Goal: Task Accomplishment & Management: Manage account settings

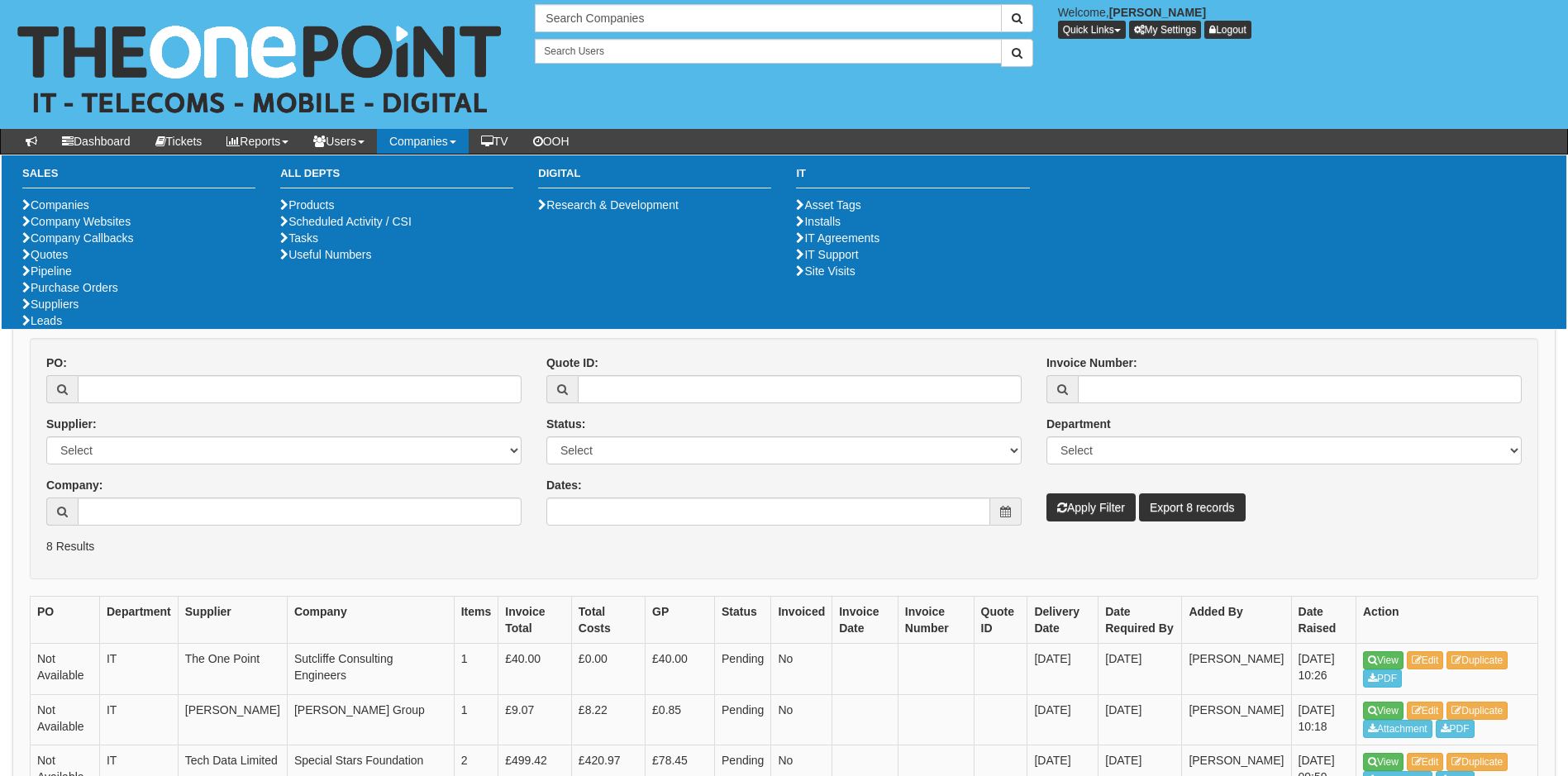
drag, startPoint x: 227, startPoint y: 479, endPoint x: 206, endPoint y: 484, distance: 21.6
click at [226, 479] on div "Company:" at bounding box center [284, 502] width 476 height 49
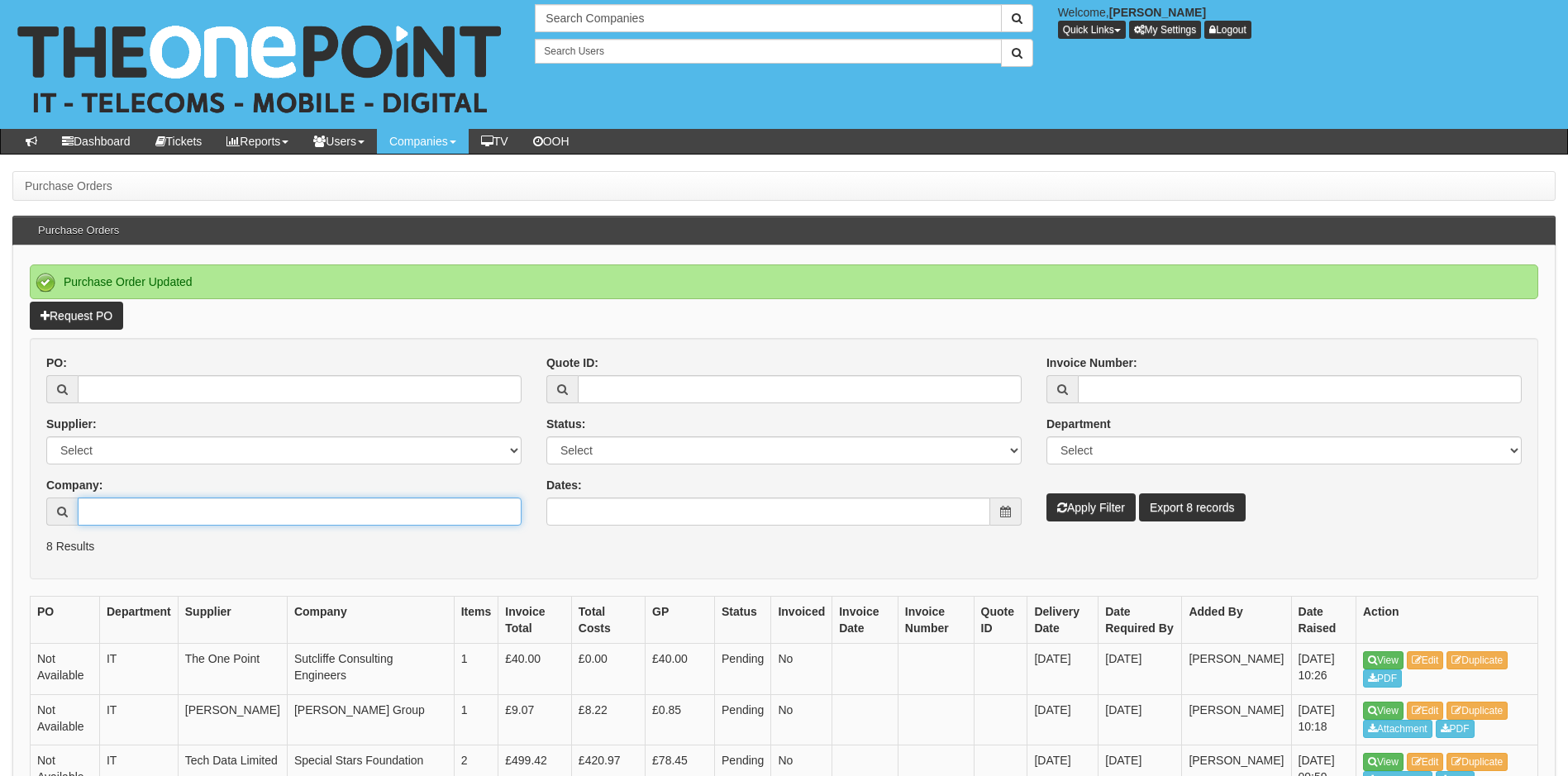
click at [159, 507] on input "Company:" at bounding box center [299, 512] width 444 height 28
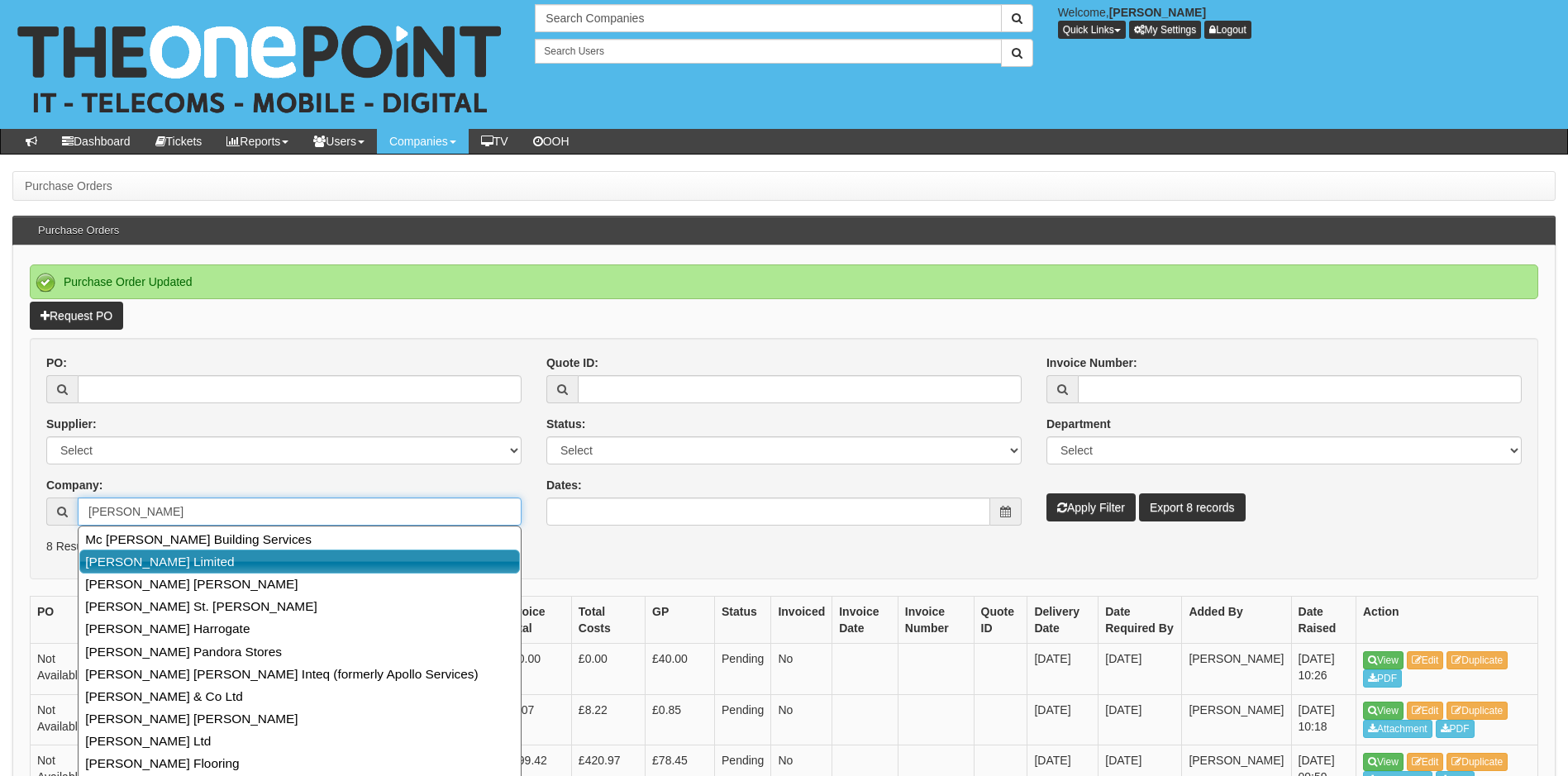
click at [175, 570] on link "[PERSON_NAME] Limited" at bounding box center [299, 561] width 441 height 24
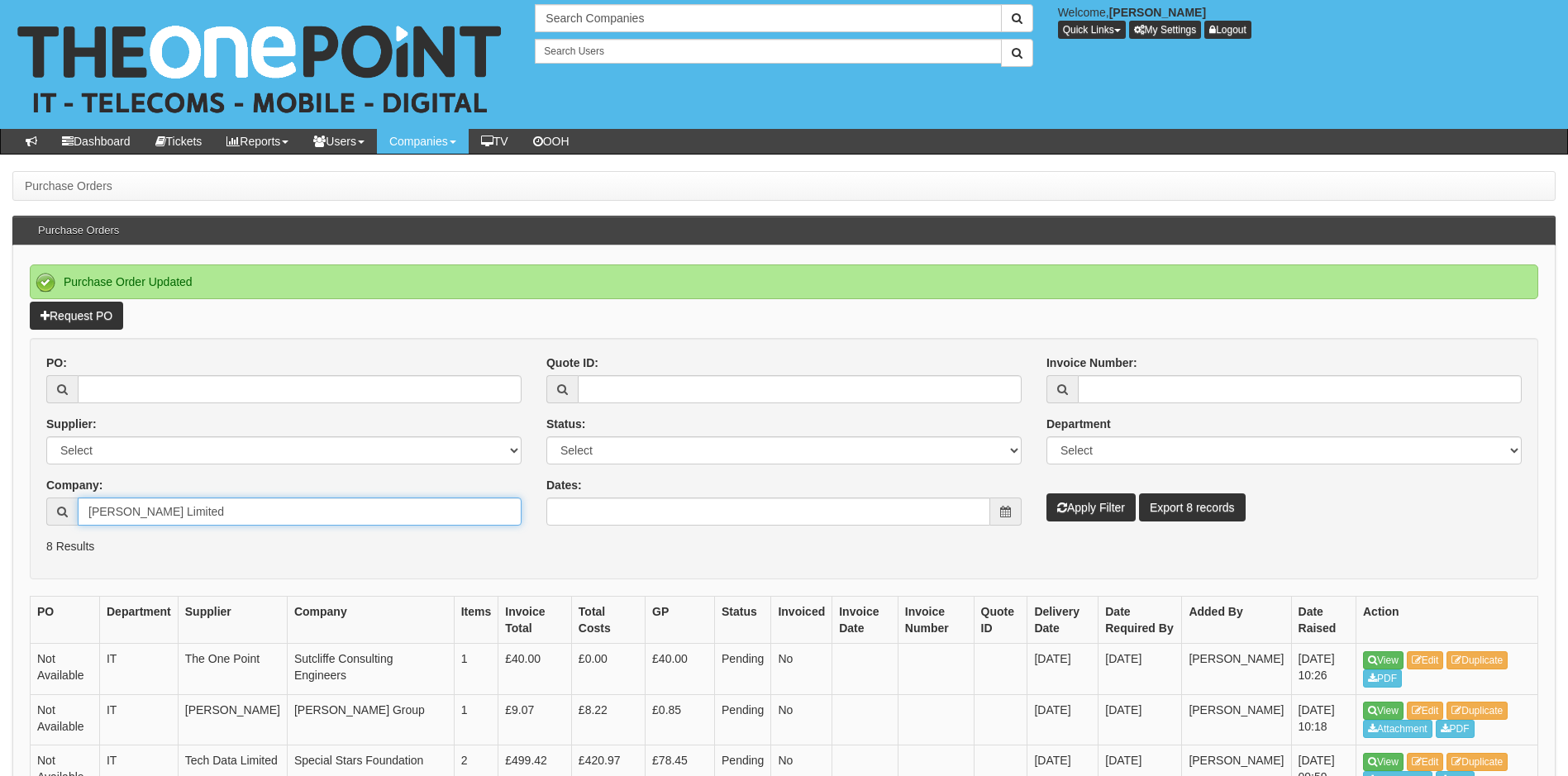
type input "[PERSON_NAME] Limited"
click at [1082, 513] on button "Apply Filter" at bounding box center [1090, 507] width 89 height 28
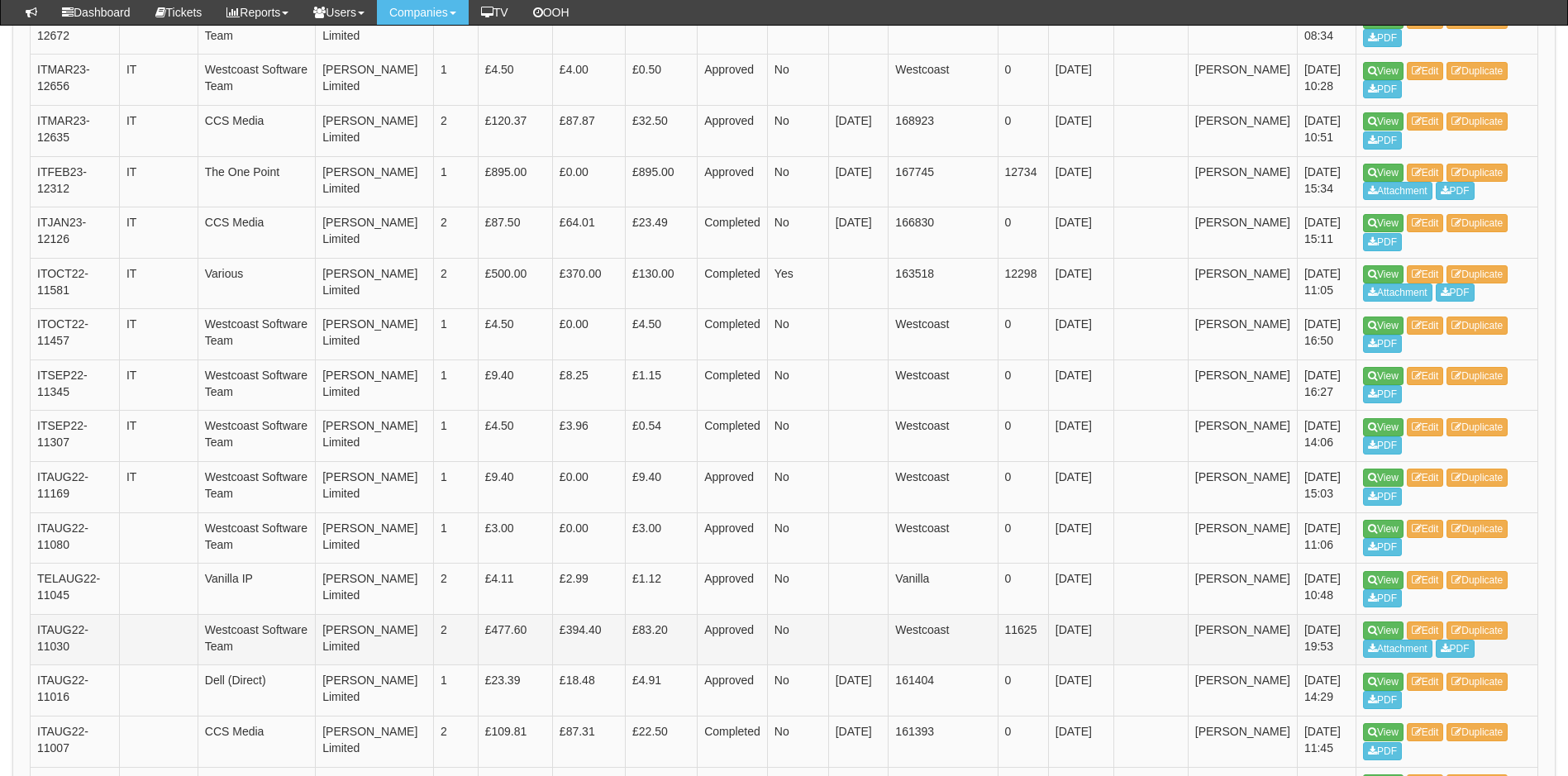
scroll to position [1874, 0]
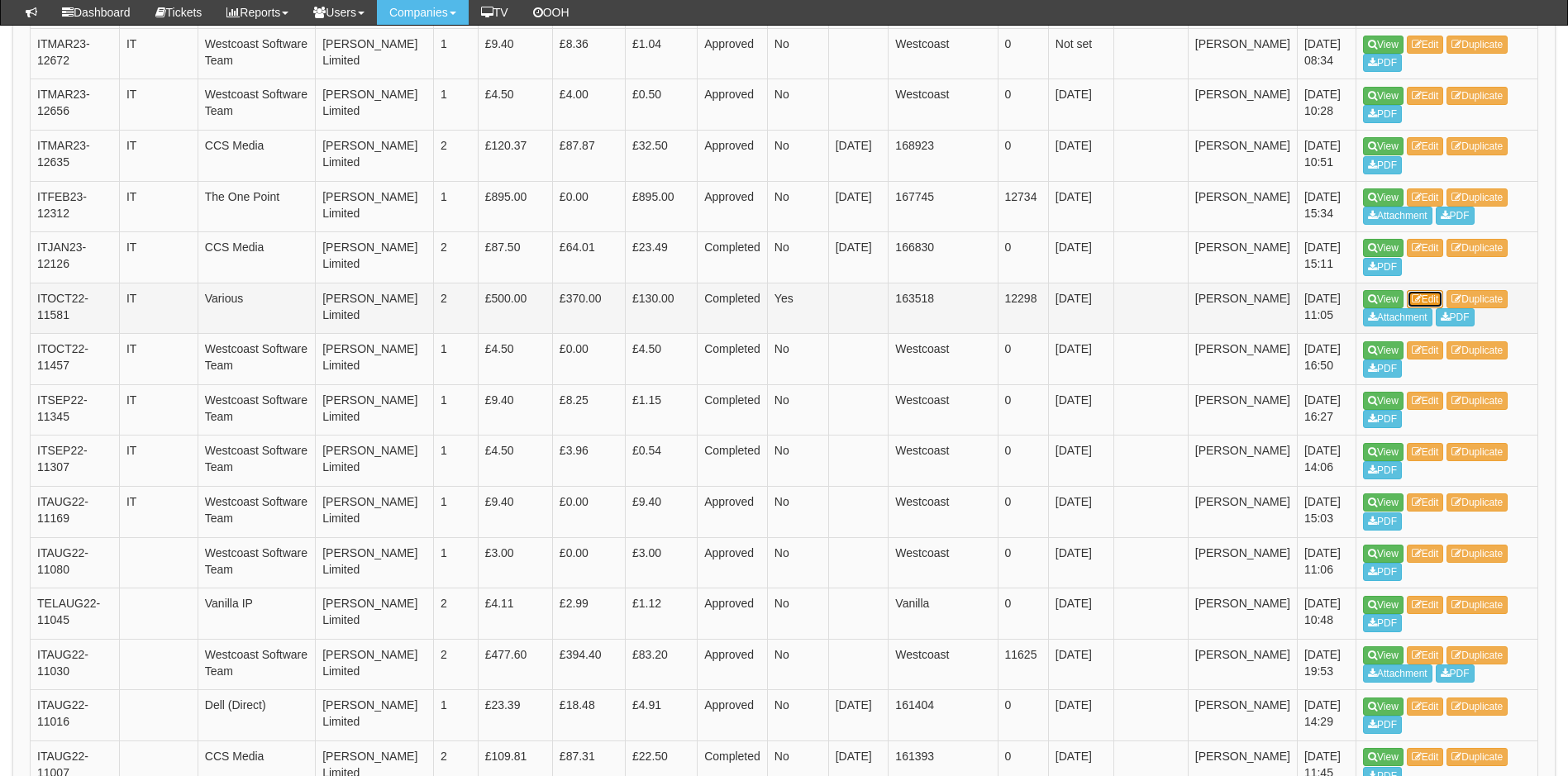
click at [1442, 290] on link "Edit" at bounding box center [1425, 299] width 37 height 18
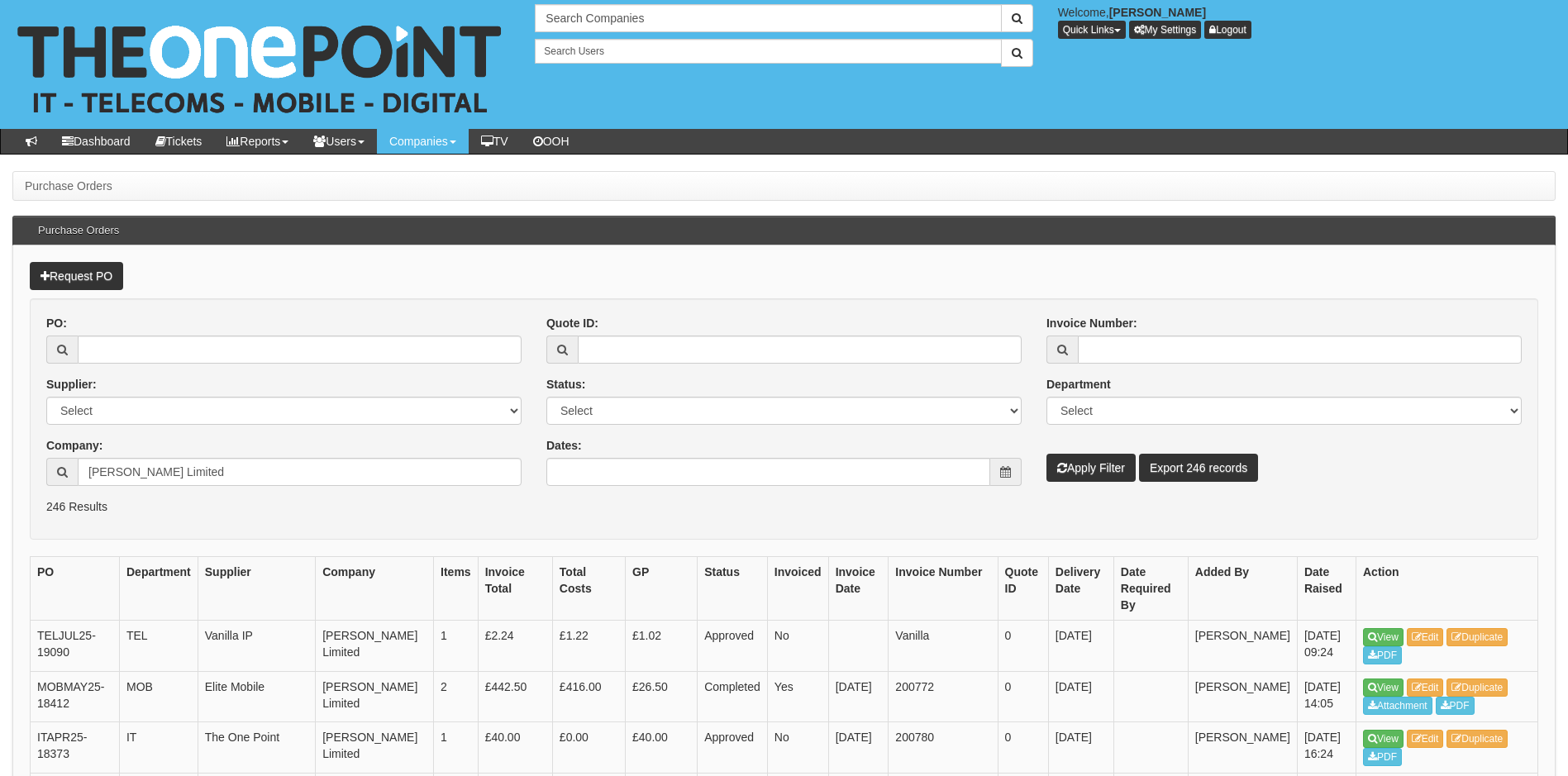
scroll to position [1908, 0]
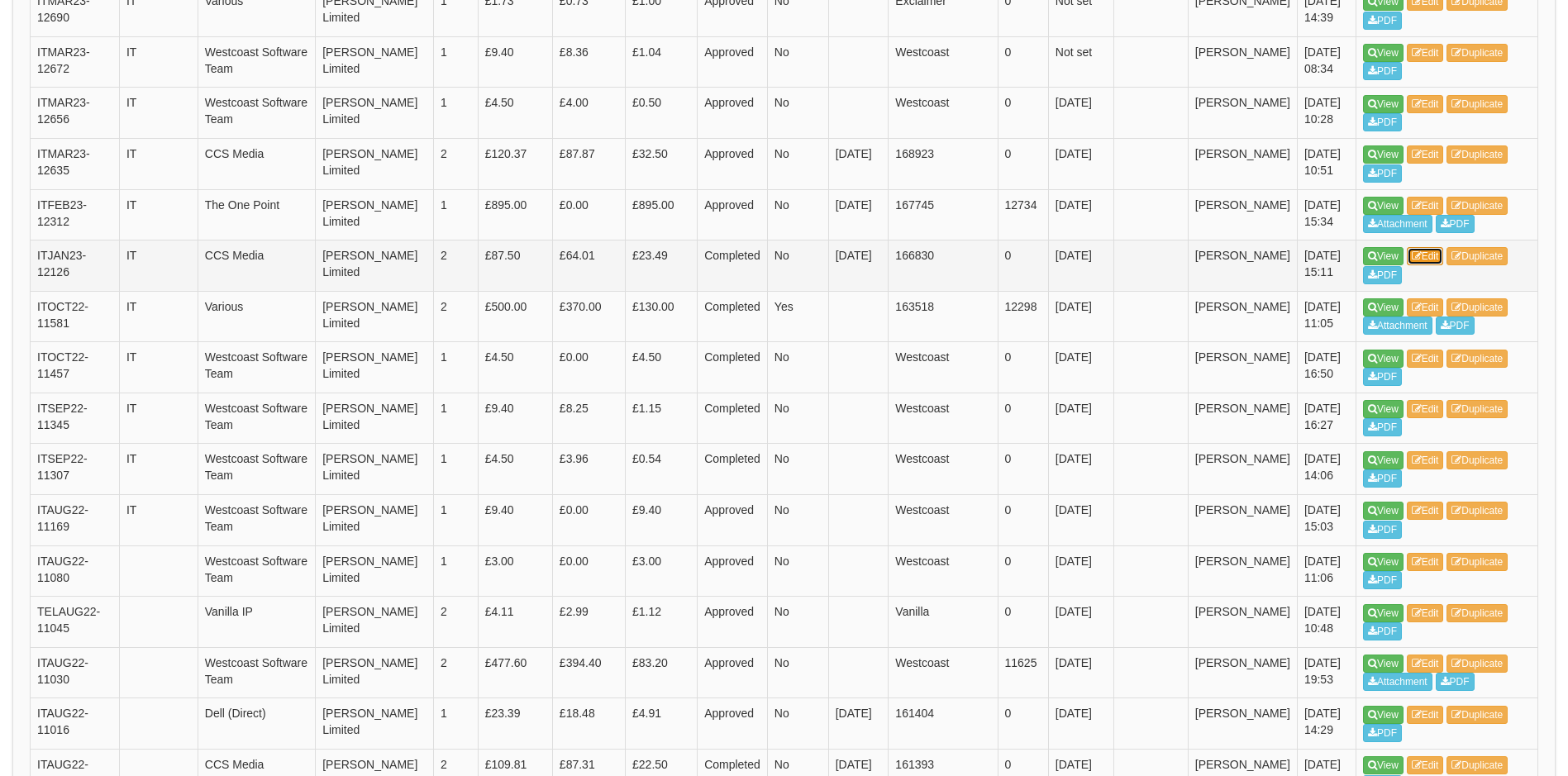
click at [1431, 247] on link "Edit" at bounding box center [1425, 256] width 37 height 18
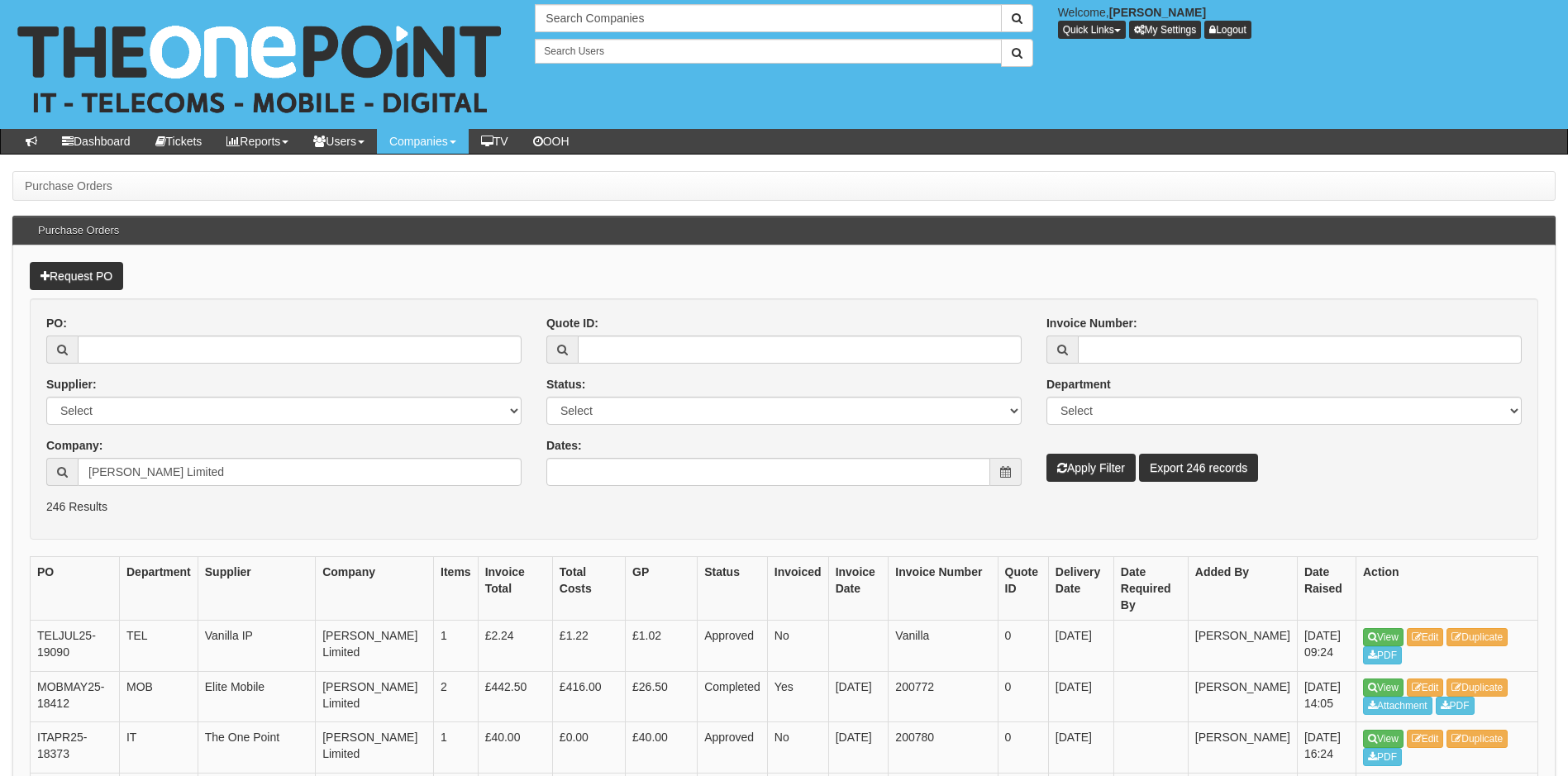
scroll to position [1900, 0]
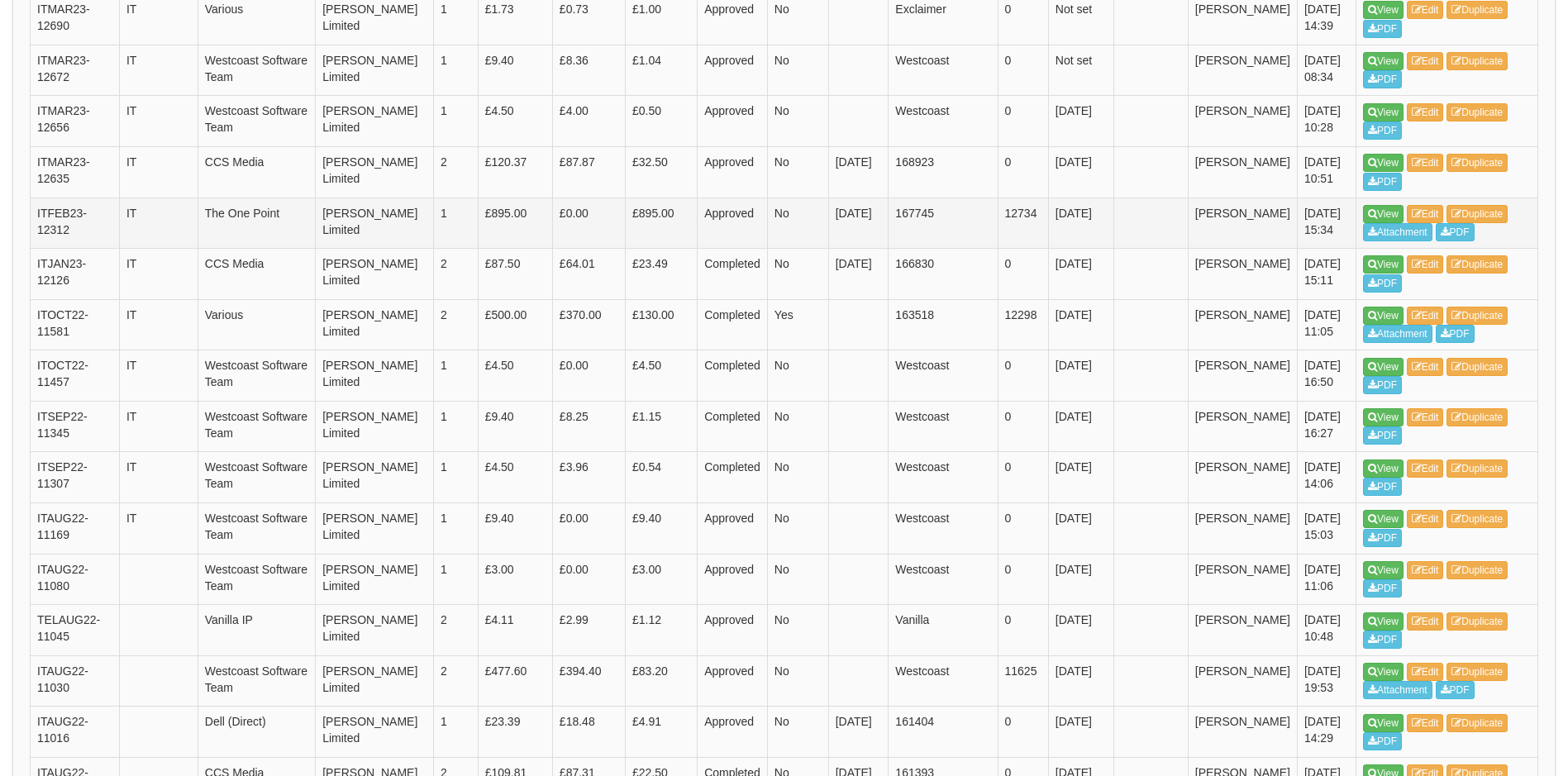
click at [1452, 200] on td "View Edit Duplicate Attachment PDF" at bounding box center [1447, 224] width 182 height 52
click at [1435, 205] on link "Edit" at bounding box center [1425, 215] width 37 height 18
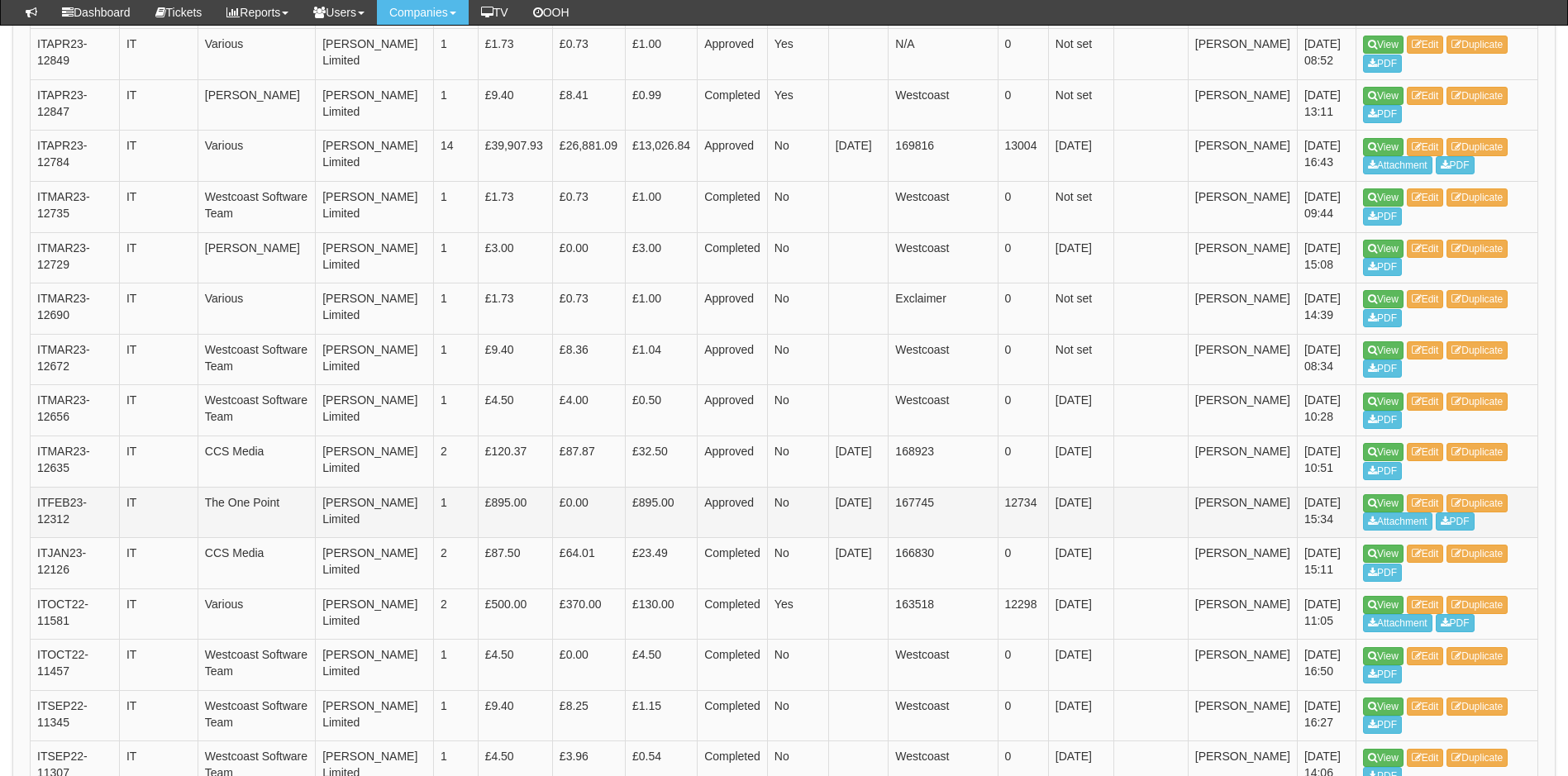
scroll to position [1561, 0]
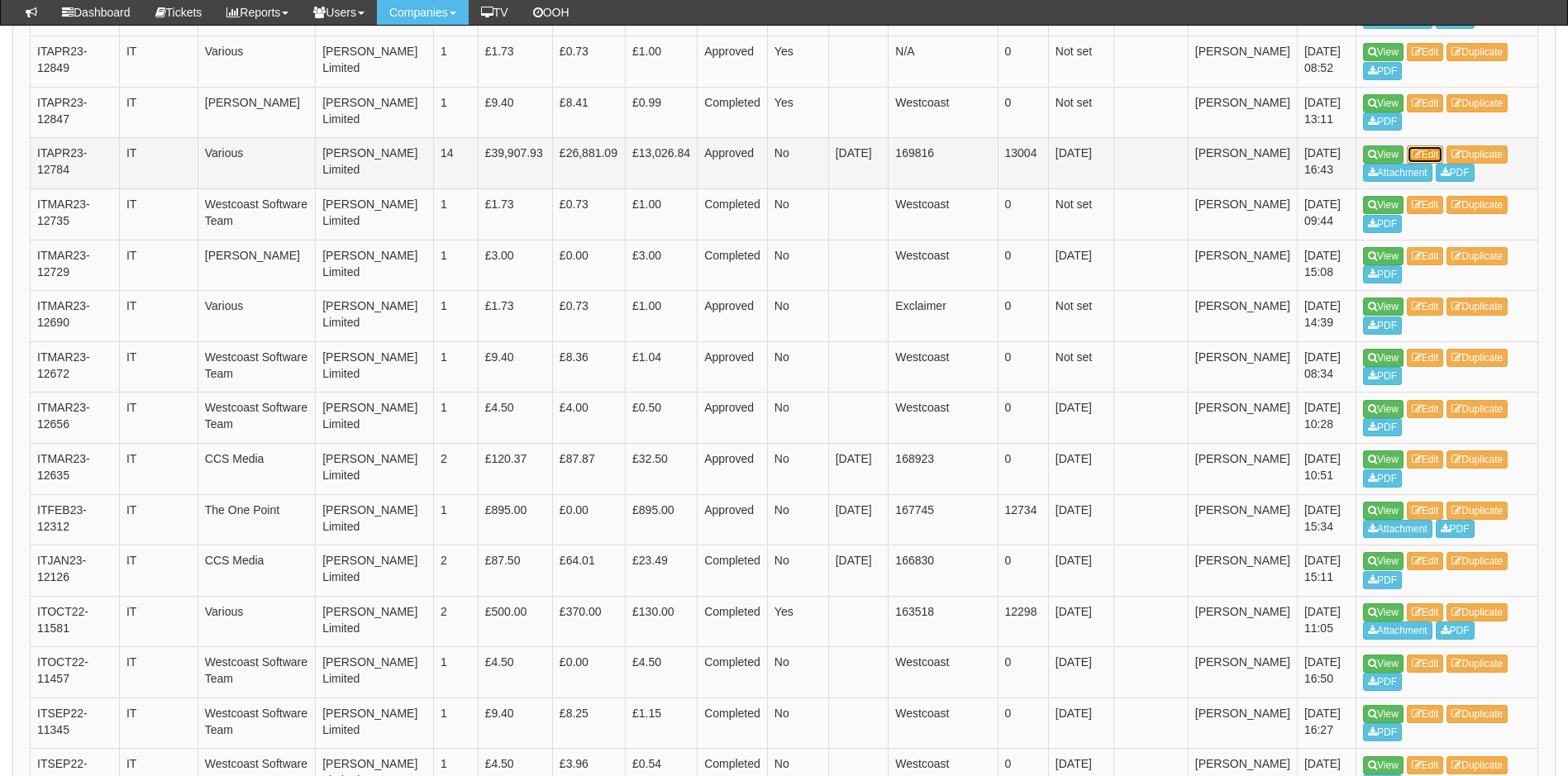
click at [1437, 146] on link "Edit" at bounding box center [1425, 155] width 37 height 18
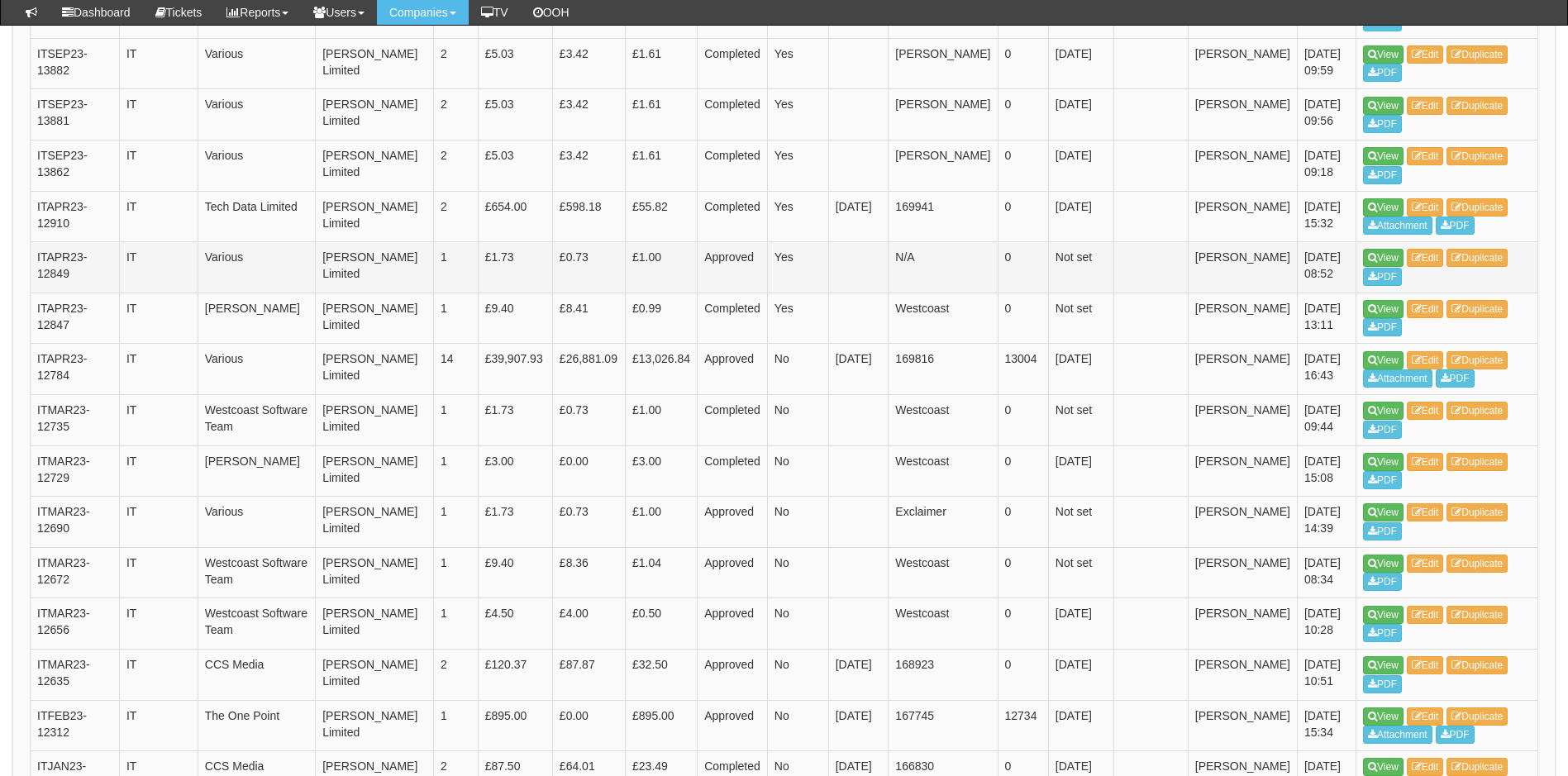
scroll to position [1273, 0]
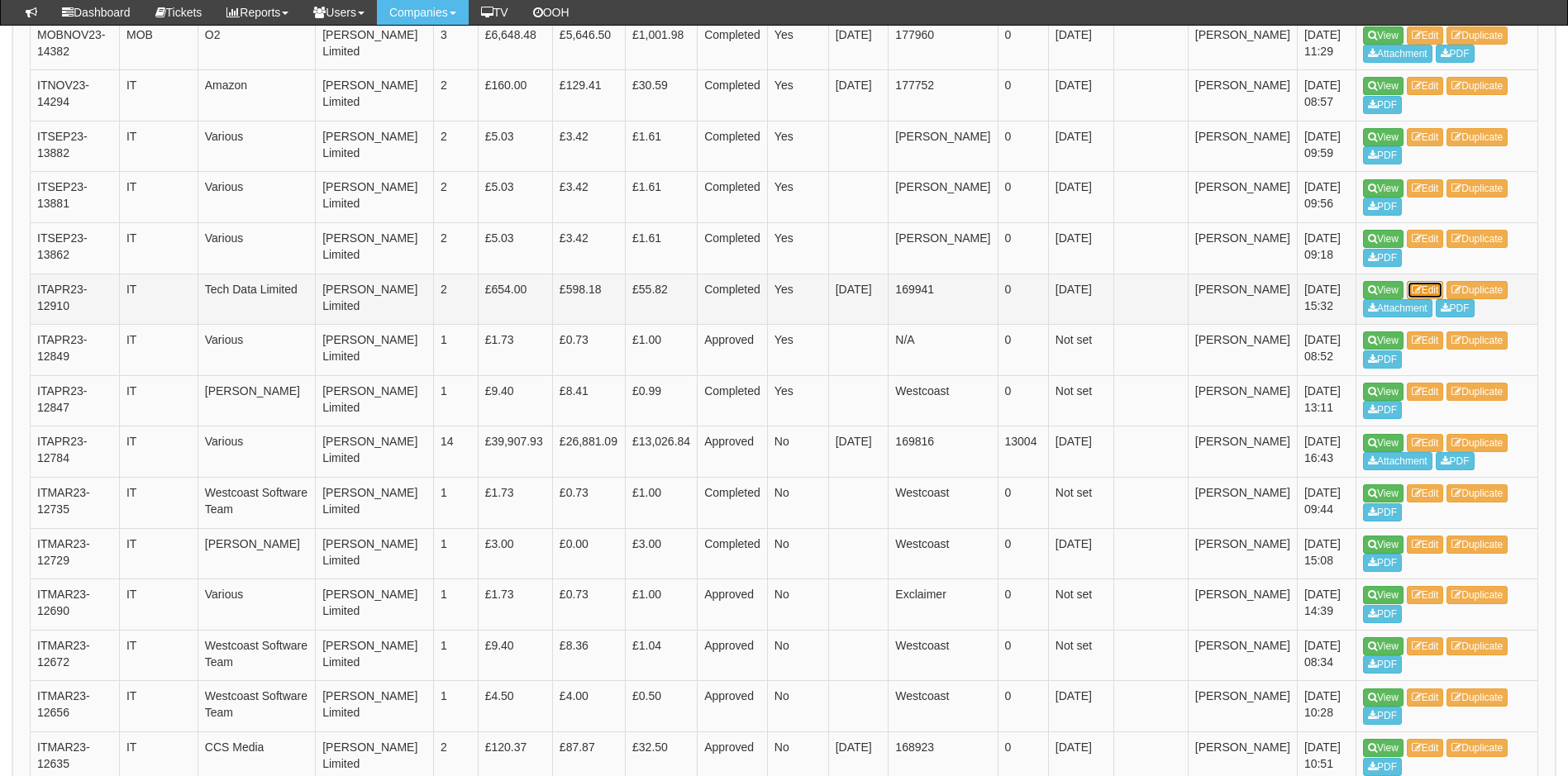
click at [1432, 281] on link "Edit" at bounding box center [1425, 290] width 37 height 18
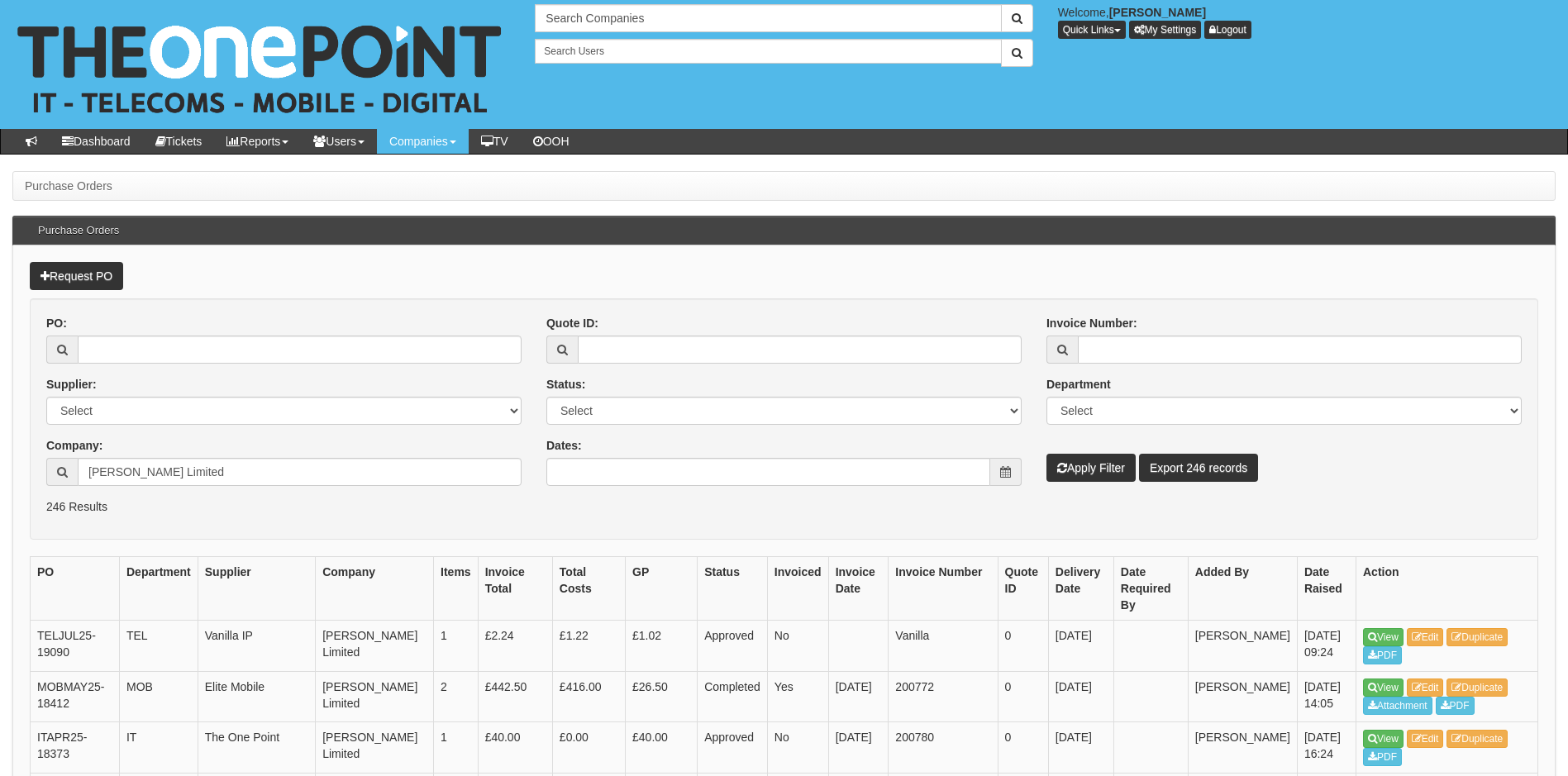
scroll to position [1314, 0]
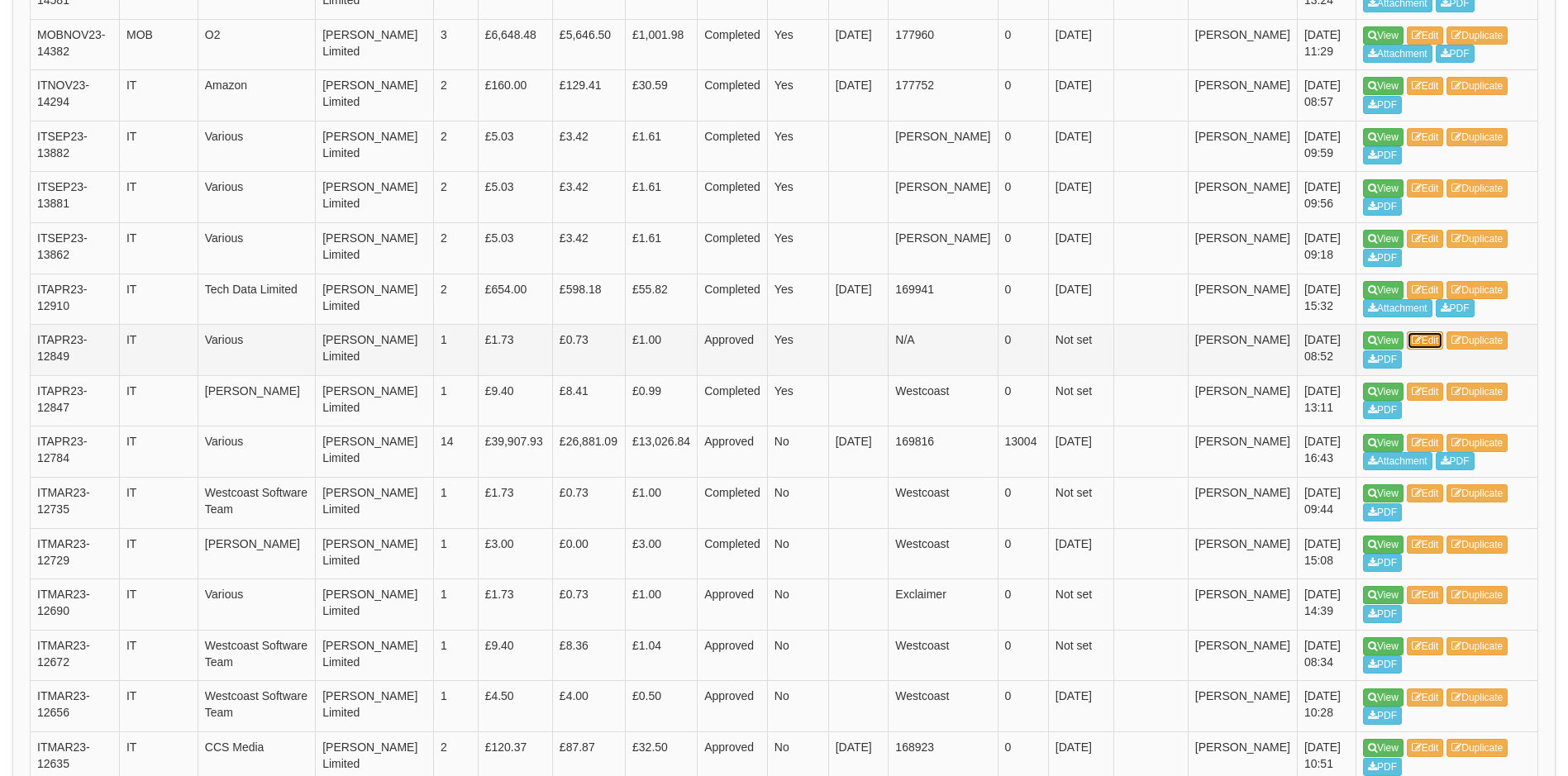
click at [1429, 332] on link "Edit" at bounding box center [1425, 341] width 37 height 18
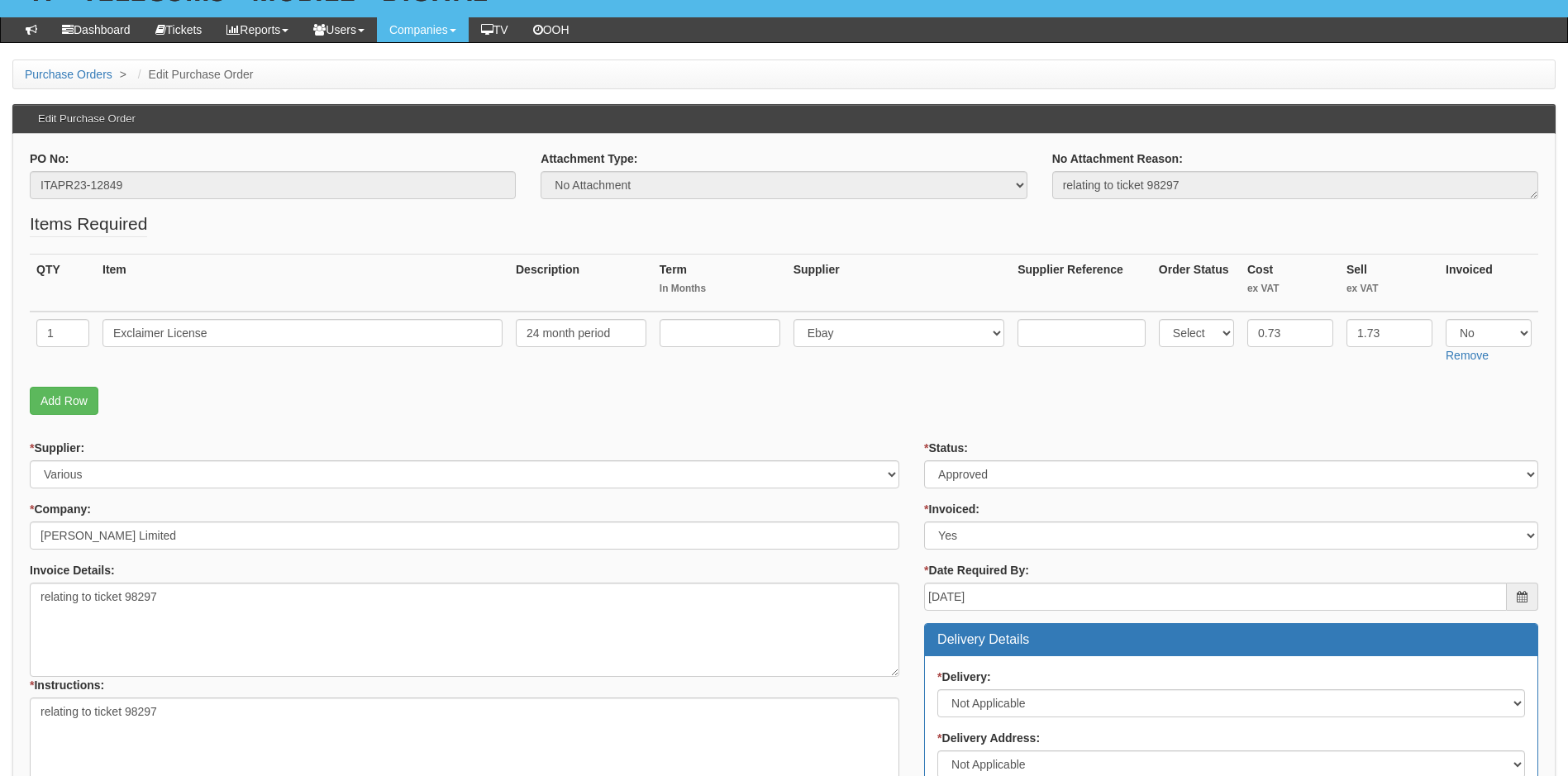
scroll to position [82, 0]
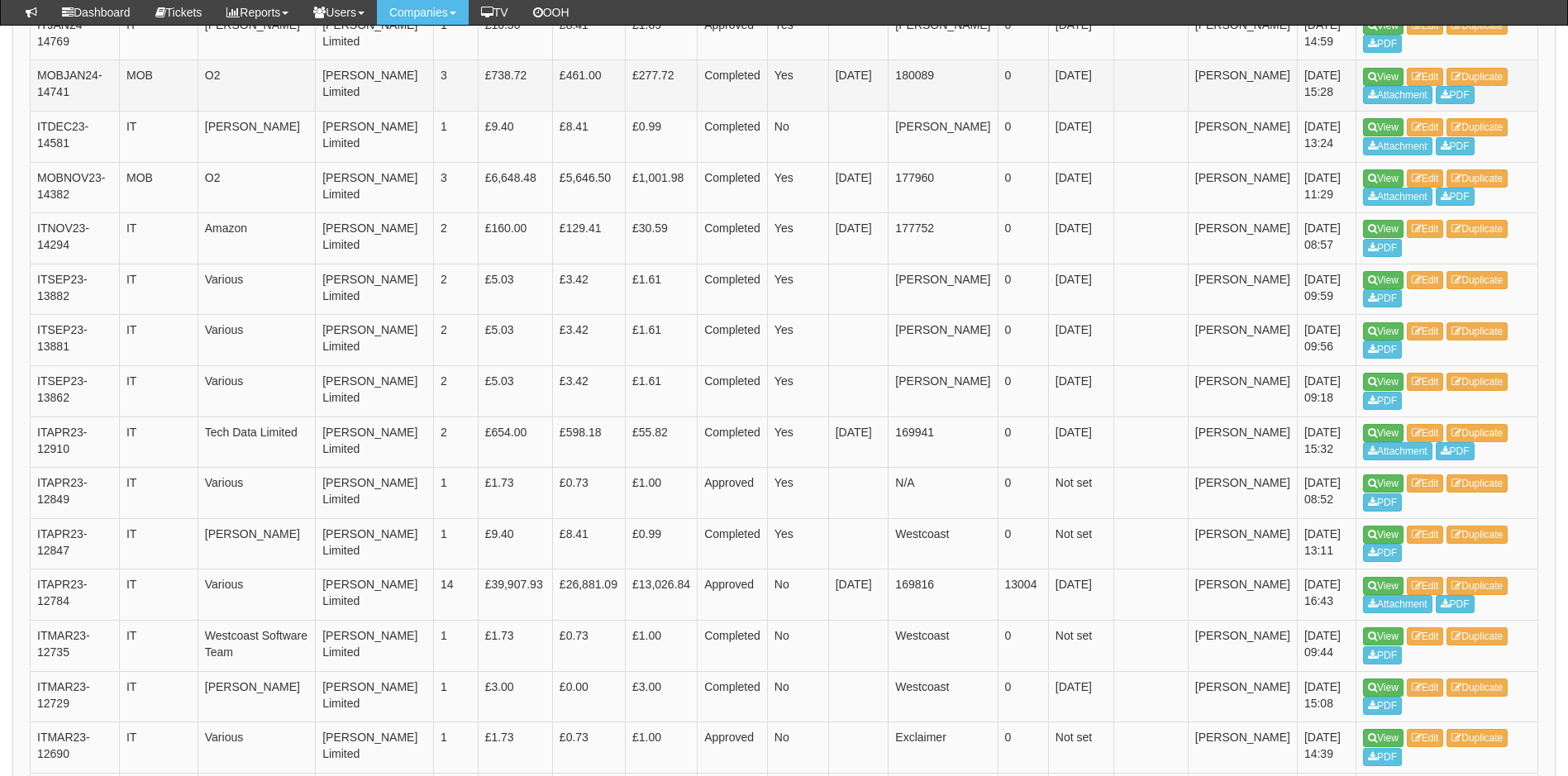
scroll to position [1158, 0]
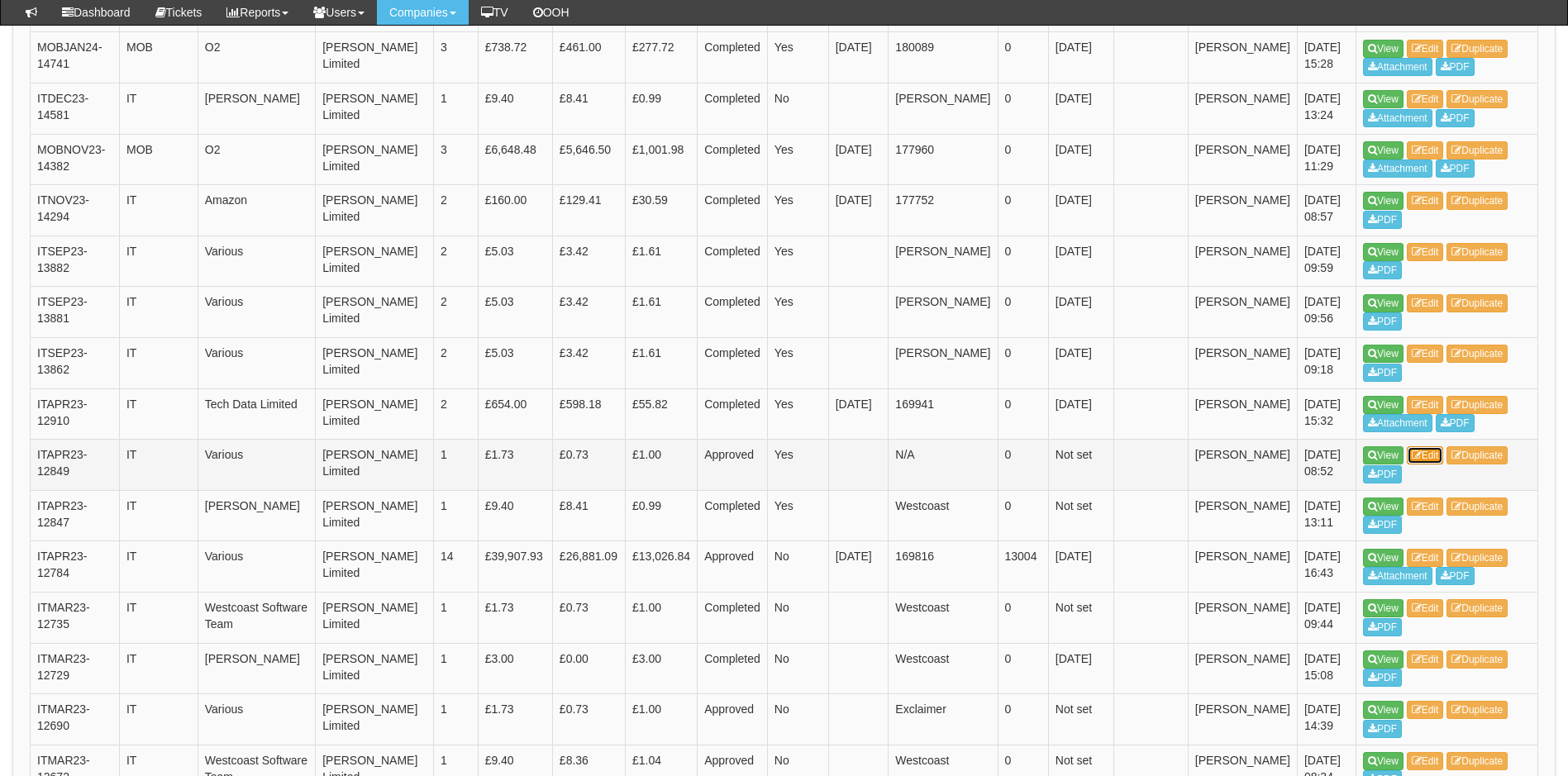
click at [1427, 447] on link "Edit" at bounding box center [1425, 456] width 37 height 18
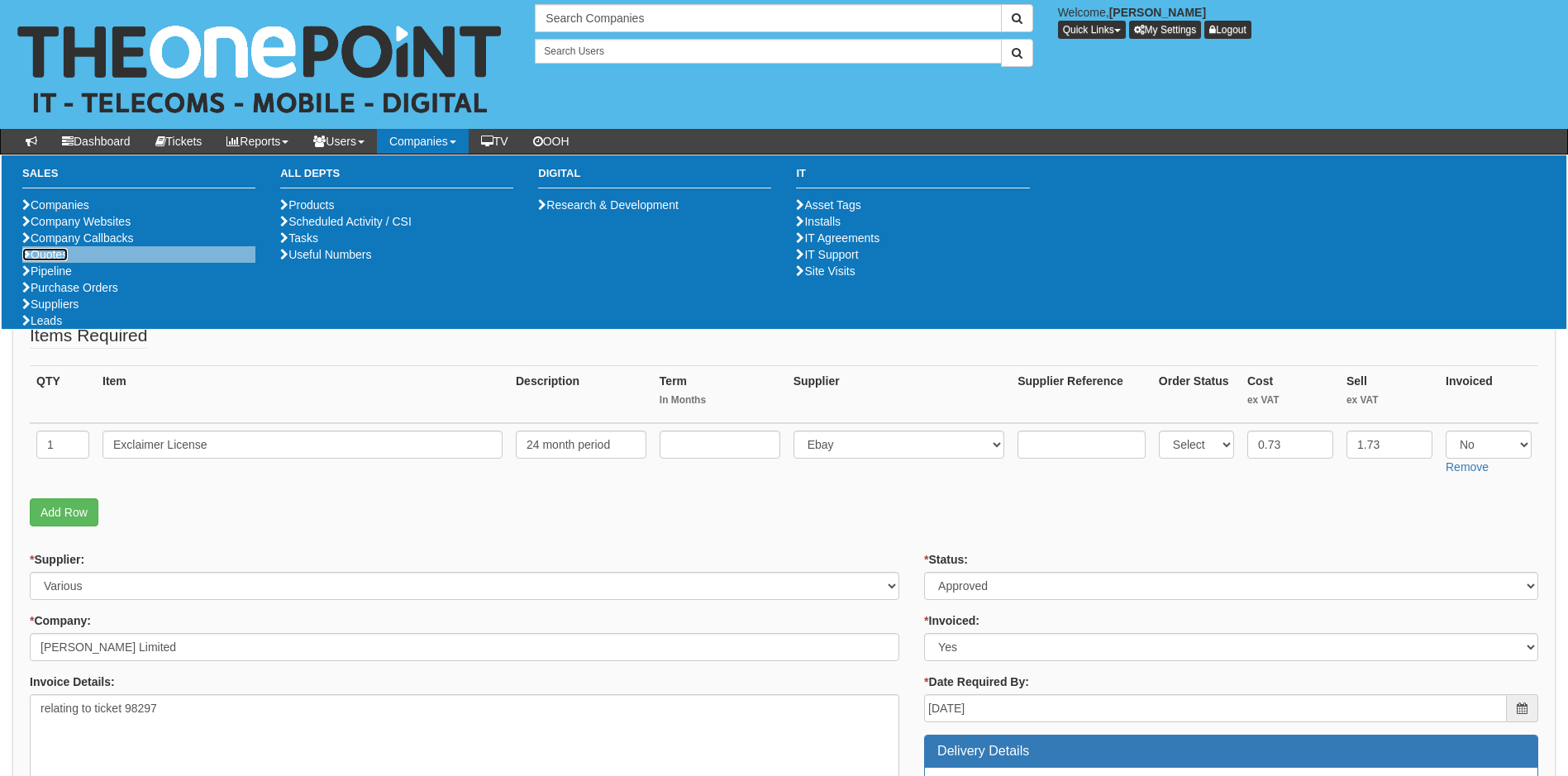
click at [66, 261] on link "Quotes" at bounding box center [45, 255] width 46 height 13
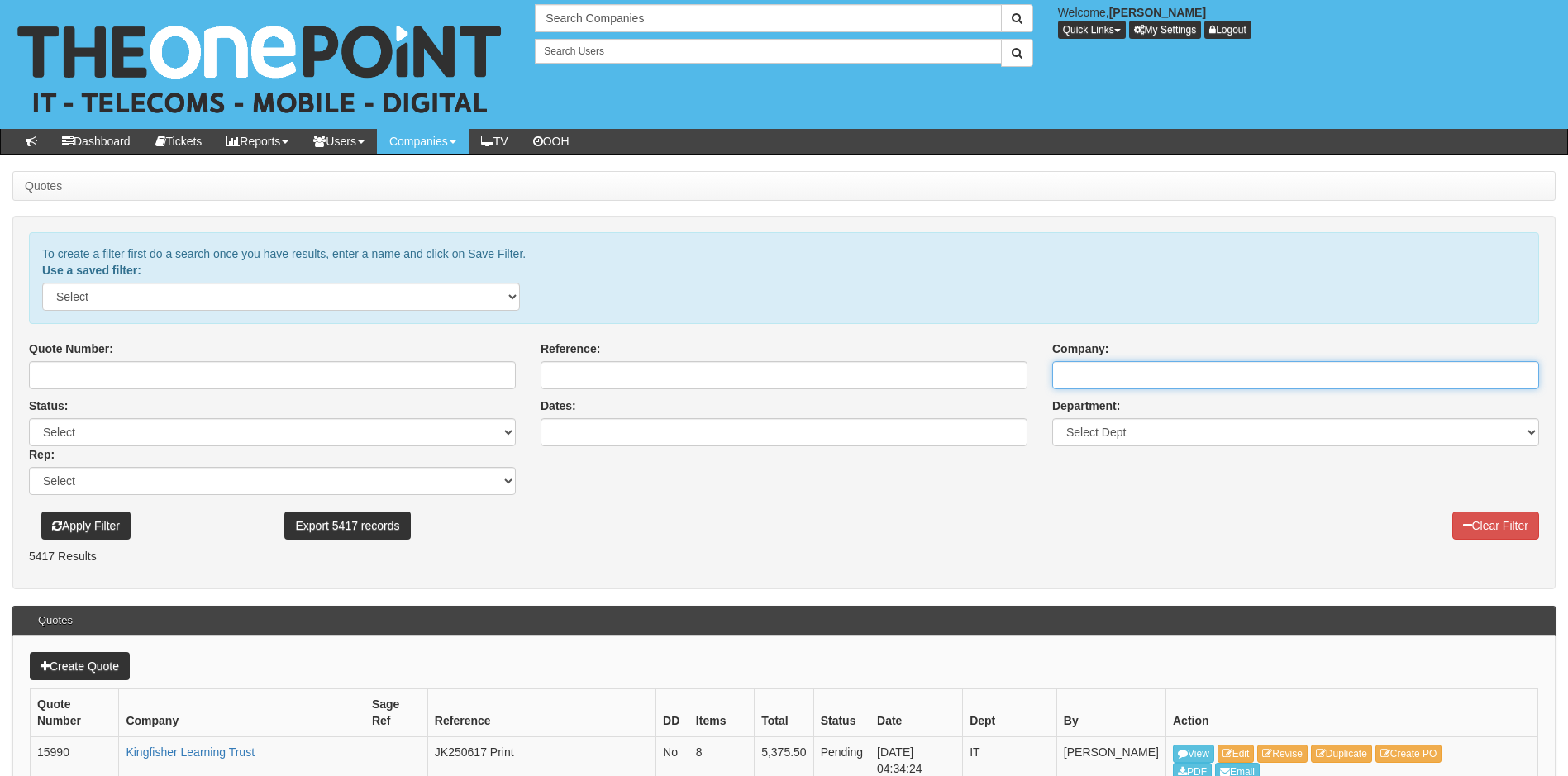
click at [1125, 378] on input "Company:" at bounding box center [1294, 375] width 486 height 28
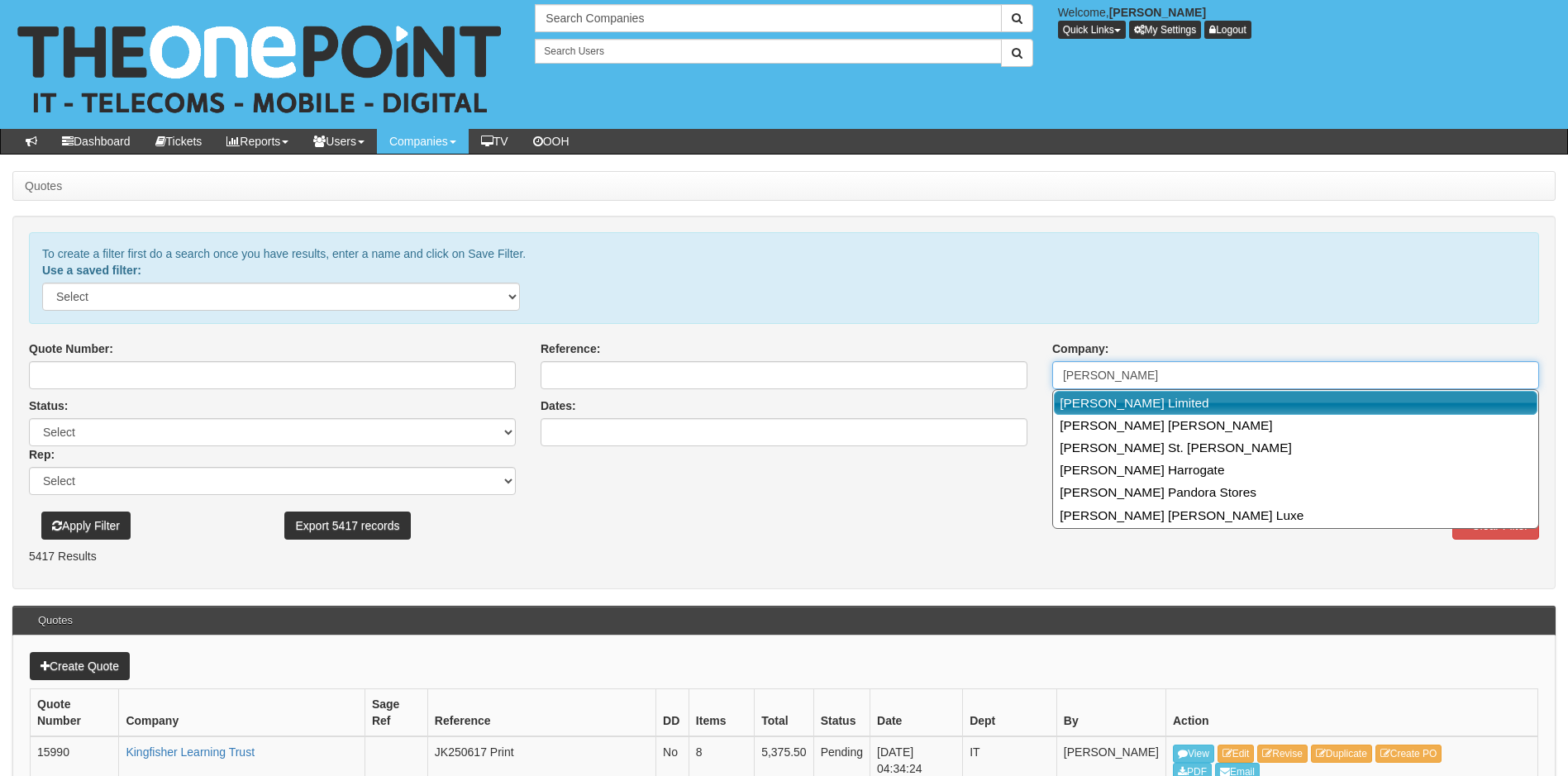
click at [1173, 409] on link "[PERSON_NAME] Limited" at bounding box center [1295, 403] width 484 height 24
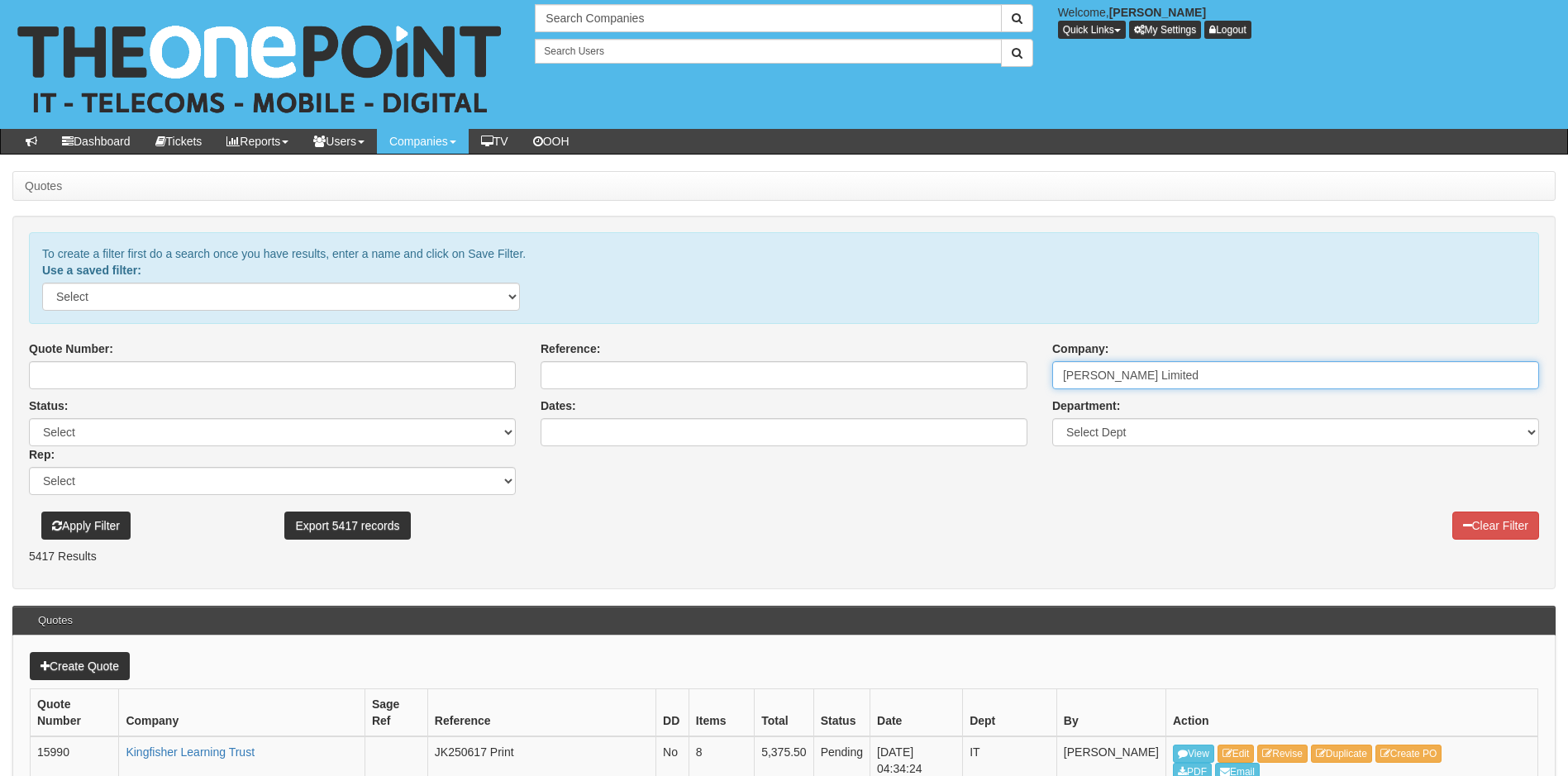
type input "[PERSON_NAME] Limited"
click at [89, 518] on button "Apply Filter" at bounding box center [86, 526] width 89 height 28
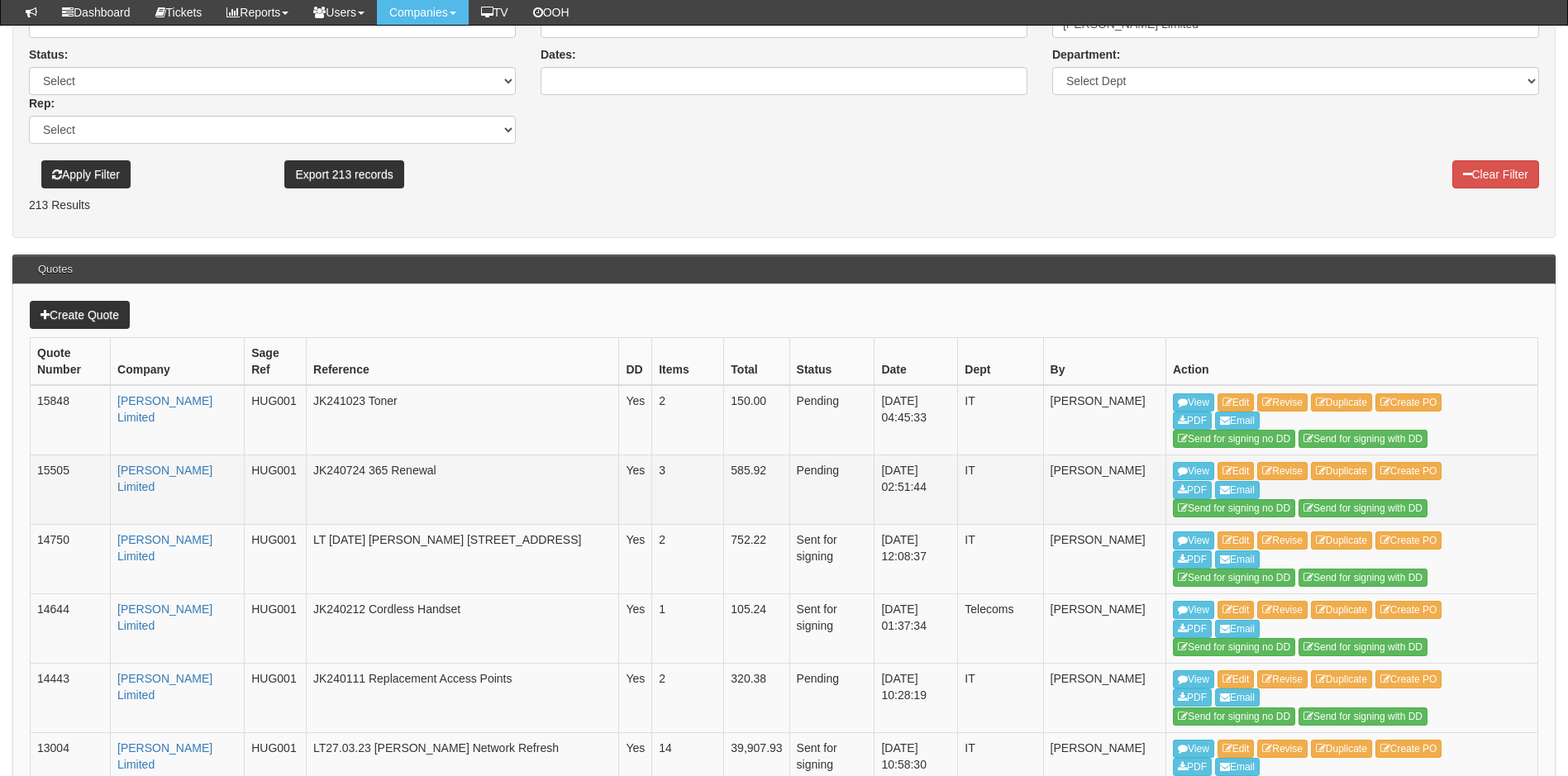
scroll to position [287, 0]
